Goal: Connect with others

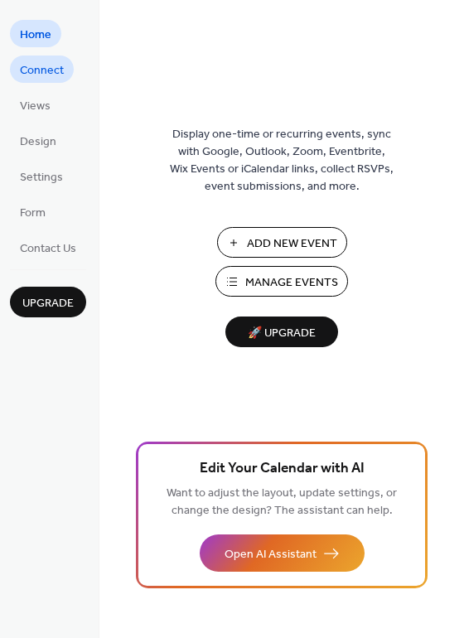
click at [46, 69] on span "Connect" at bounding box center [42, 70] width 44 height 17
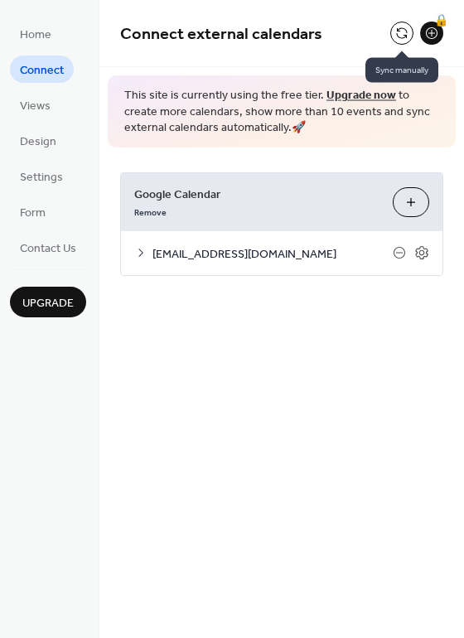
click at [405, 35] on button at bounding box center [401, 33] width 23 height 23
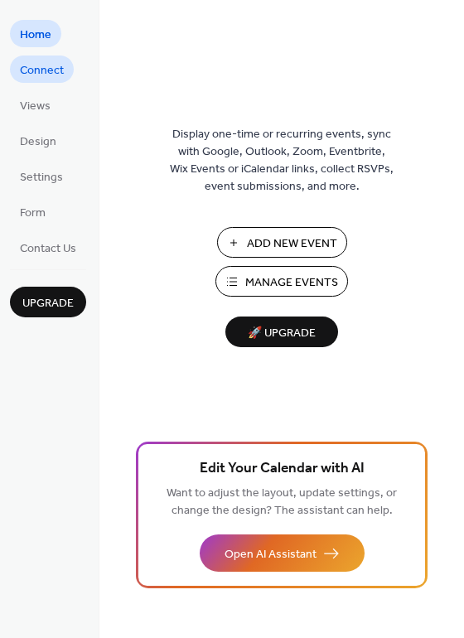
click at [44, 74] on span "Connect" at bounding box center [42, 70] width 44 height 17
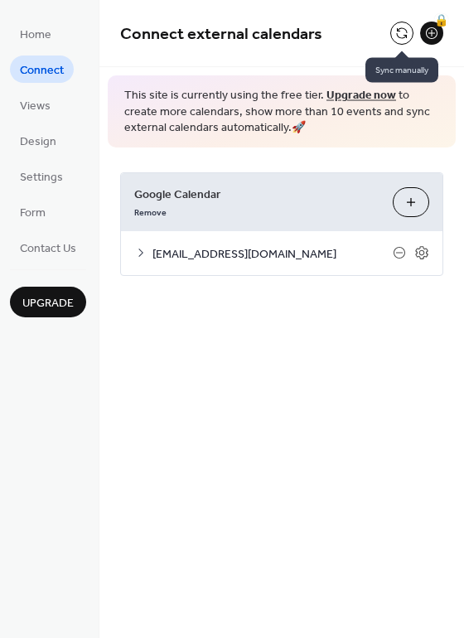
click at [402, 28] on button at bounding box center [401, 33] width 23 height 23
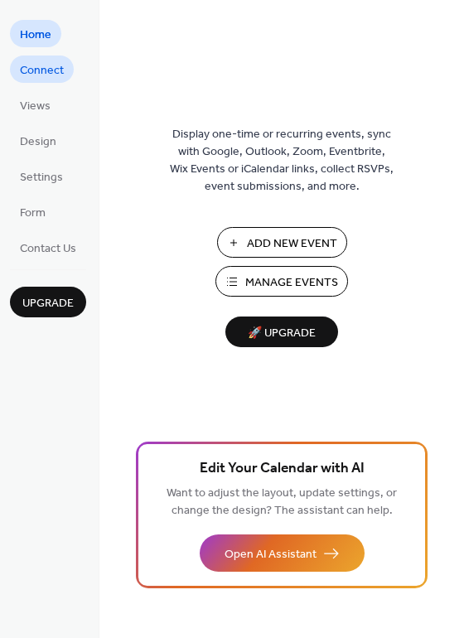
click at [41, 71] on span "Connect" at bounding box center [42, 70] width 44 height 17
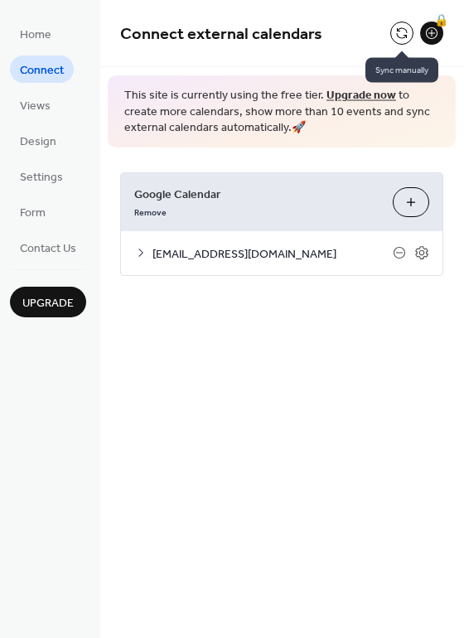
click at [400, 29] on button at bounding box center [401, 33] width 23 height 23
